Goal: Use online tool/utility: Utilize a website feature to perform a specific function

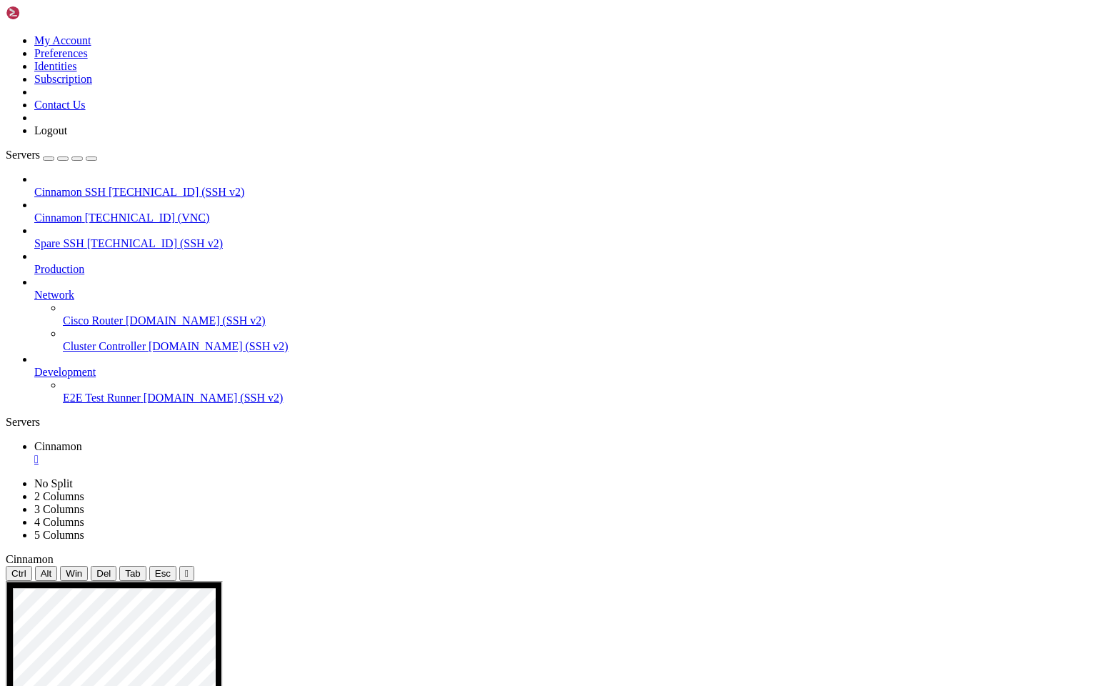
drag, startPoint x: 731, startPoint y: 790, endPoint x: 294, endPoint y: 778, distance: 438.0
